Goal: Find contact information: Find contact information

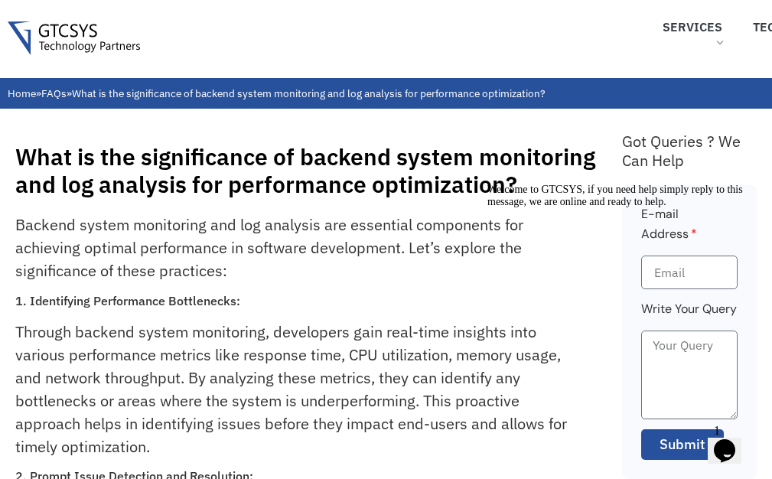
click at [83, 42] on img at bounding box center [74, 38] width 132 height 34
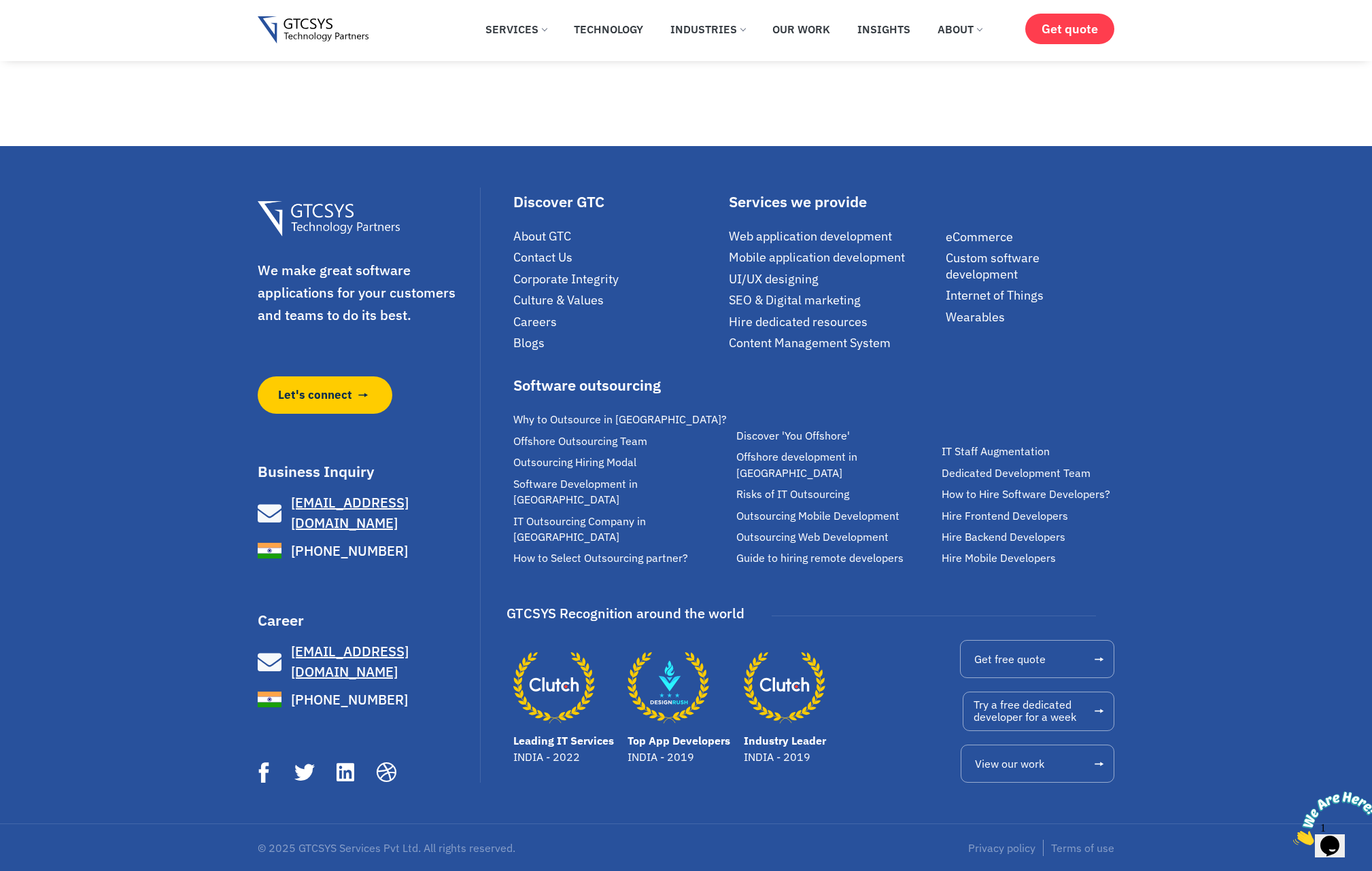
scroll to position [9287, 0]
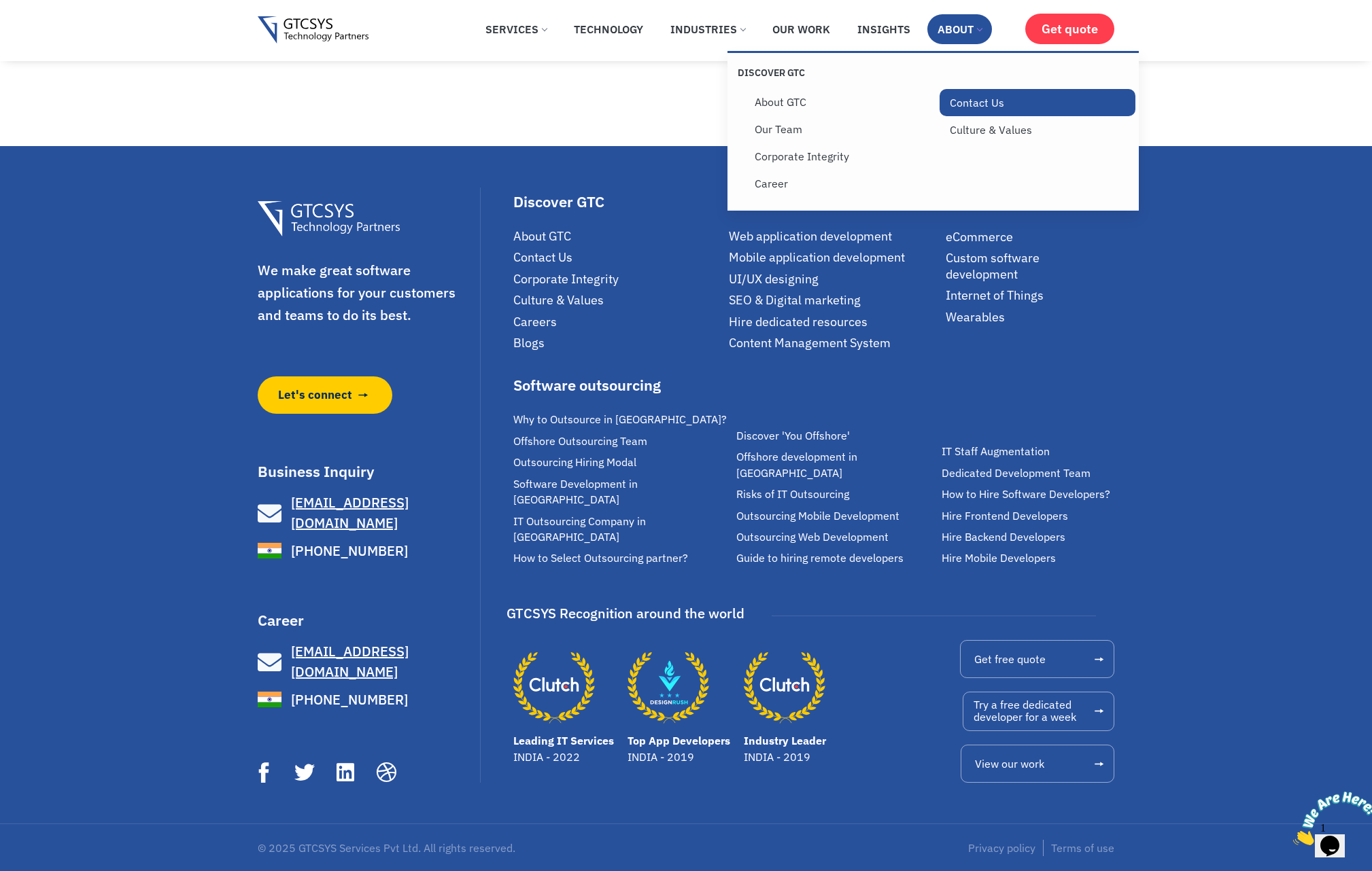
click at [686, 100] on link "Contact Us" at bounding box center [1037, 102] width 195 height 28
